Goal: Transaction & Acquisition: Book appointment/travel/reservation

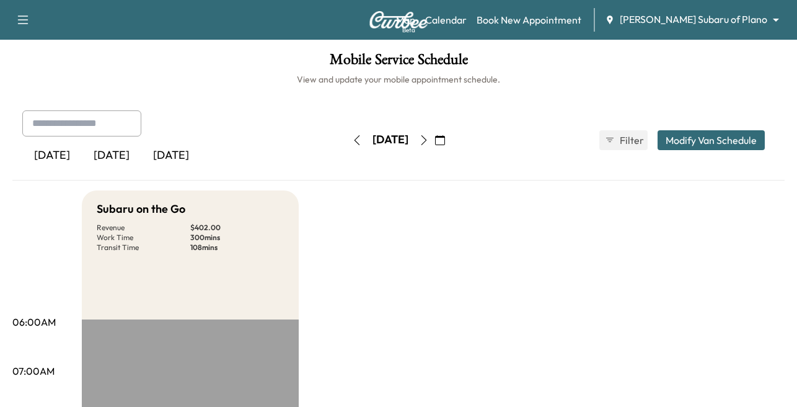
scroll to position [372, 0]
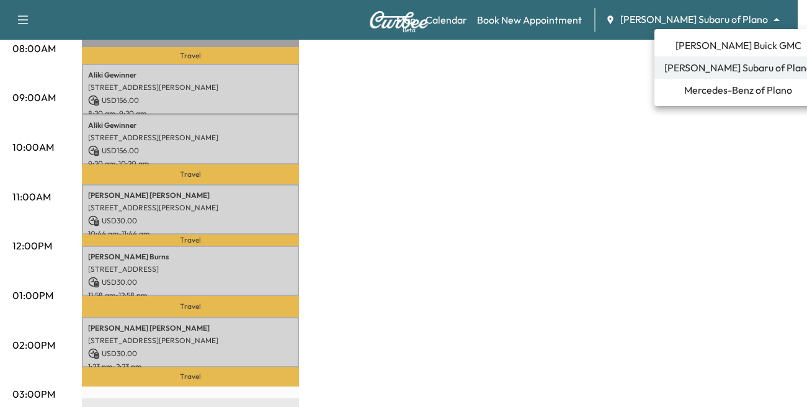
click at [695, 91] on span "Mercedes-Benz of Plano" at bounding box center [738, 89] width 108 height 15
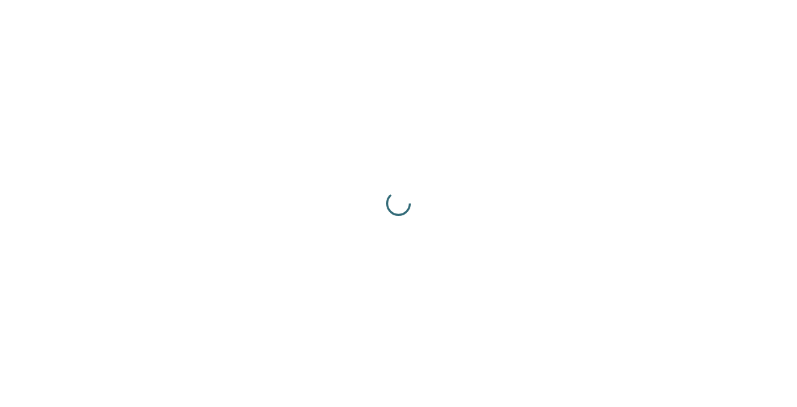
scroll to position [0, 0]
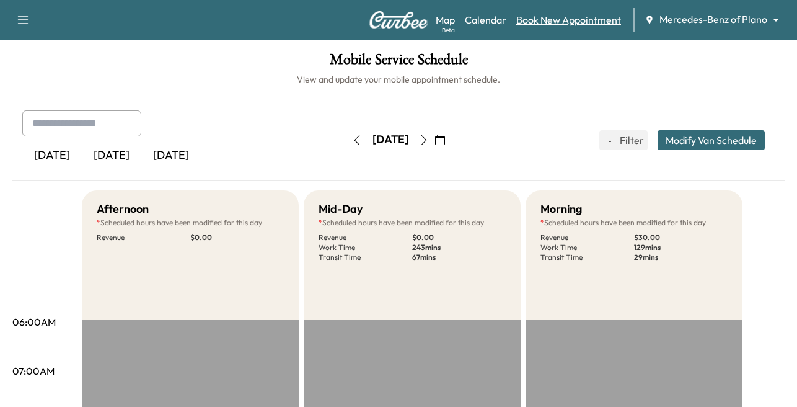
click at [553, 24] on link "Book New Appointment" at bounding box center [569, 19] width 105 height 15
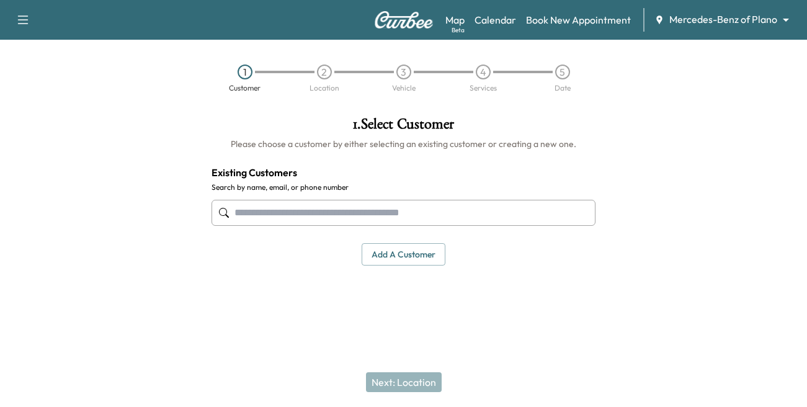
click at [285, 208] on input "text" at bounding box center [403, 213] width 384 height 26
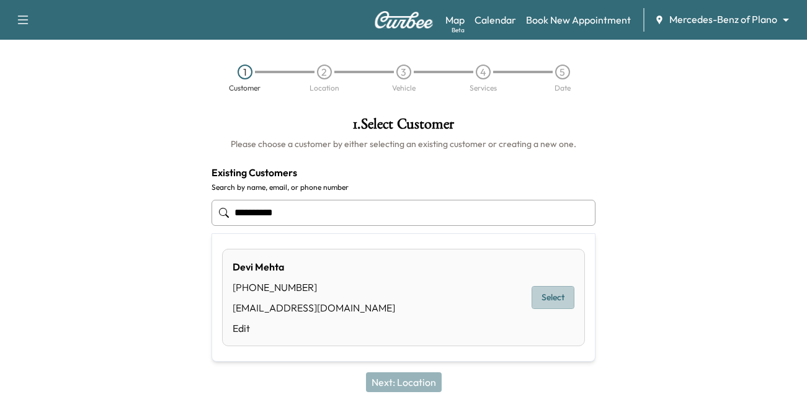
click at [553, 293] on button "Select" at bounding box center [552, 297] width 43 height 23
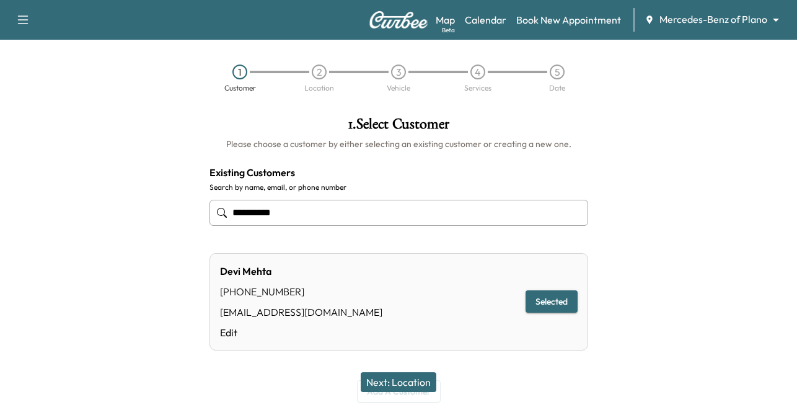
type input "**********"
click at [392, 376] on button "Next: Location" at bounding box center [399, 382] width 76 height 20
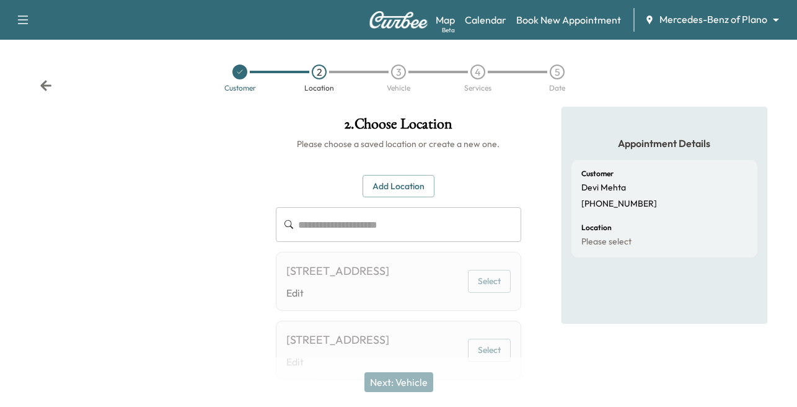
click at [322, 221] on input "text" at bounding box center [409, 224] width 223 height 35
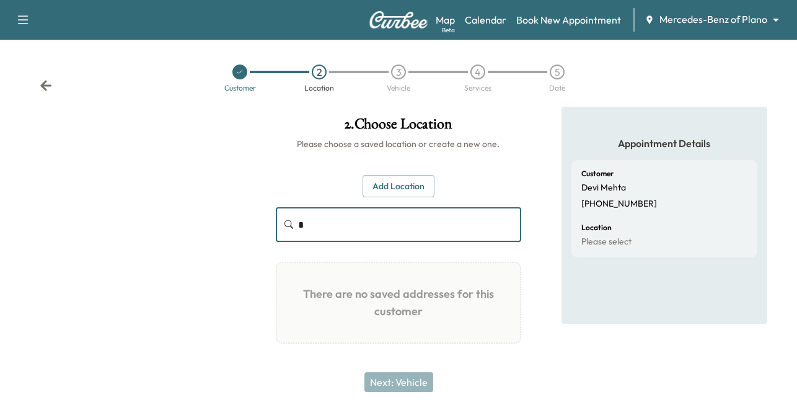
type input "*"
